Goal: Entertainment & Leisure: Consume media (video, audio)

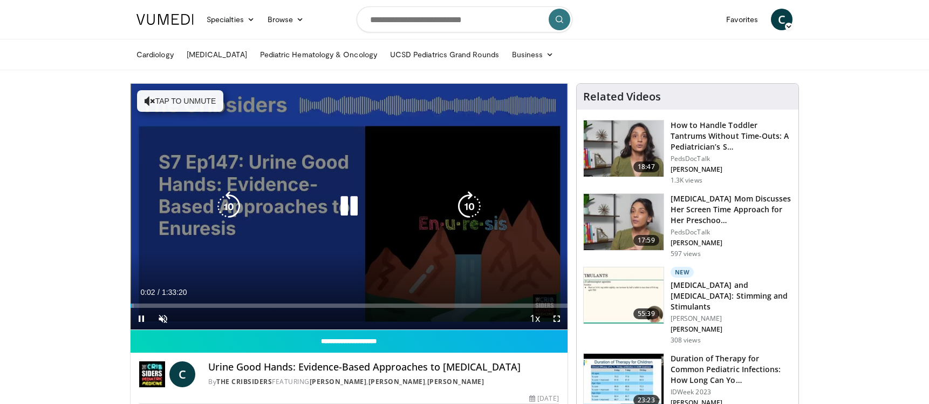
click at [172, 100] on button "Tap to unmute" at bounding box center [180, 101] width 86 height 22
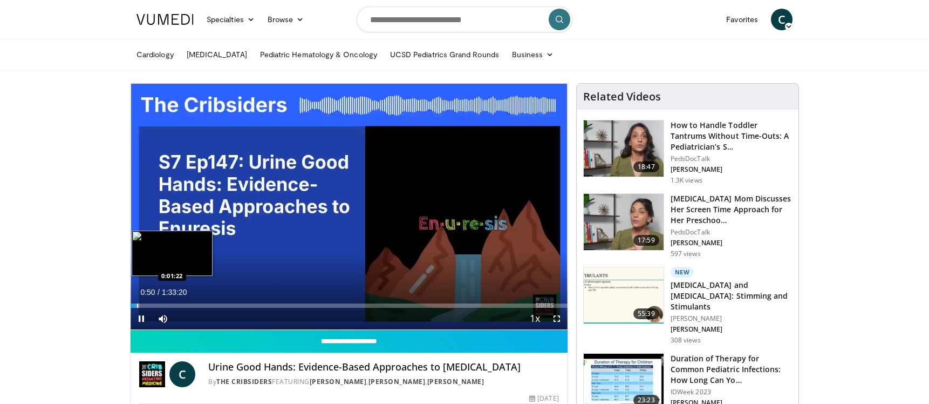
drag, startPoint x: 137, startPoint y: 305, endPoint x: 147, endPoint y: 306, distance: 9.8
click at [138, 306] on div "Progress Bar" at bounding box center [137, 305] width 1 height 4
drag, startPoint x: 147, startPoint y: 306, endPoint x: 162, endPoint y: 304, distance: 15.7
click at [148, 304] on div "Progress Bar" at bounding box center [147, 305] width 1 height 4
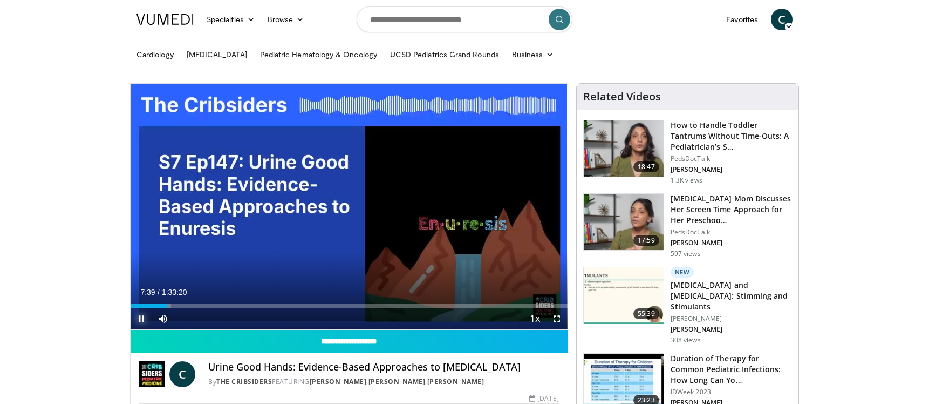
click at [141, 317] on span "Video Player" at bounding box center [142, 319] width 22 height 22
